Goal: Task Accomplishment & Management: Manage account settings

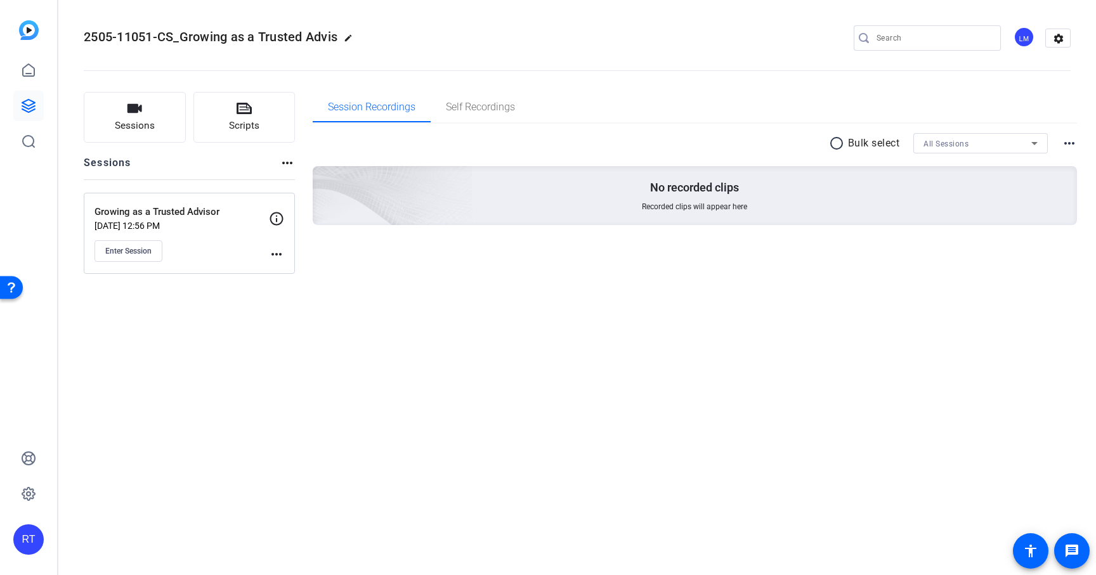
click at [297, 37] on span "2505-11051-CS_Growing as a Trusted Advis" at bounding box center [211, 36] width 254 height 15
copy span "2505-11051-CS_Growing as a Trusted Advis"
click at [354, 37] on mat-icon "edit" at bounding box center [351, 41] width 15 height 15
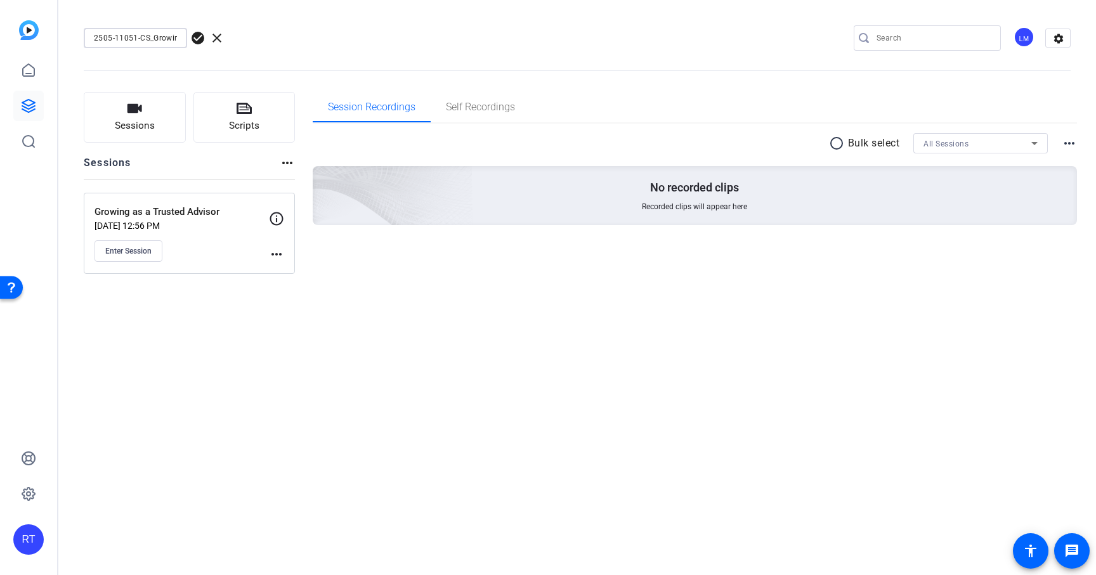
click at [152, 39] on input "2505-11051-CS_Growing as a Trusted Advis" at bounding box center [135, 37] width 83 height 15
click at [297, 39] on div "2505-11051-CS_Growing as a Trusted Advis check_circle clear LM settings" at bounding box center [577, 38] width 987 height 19
